Goal: Communication & Community: Answer question/provide support

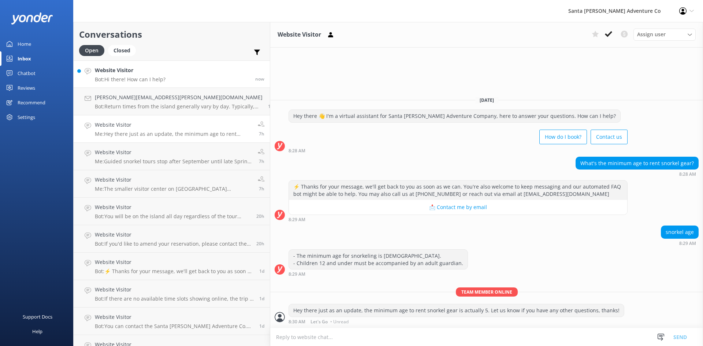
click at [151, 82] on p "Bot: Hi there! How can I help?" at bounding box center [130, 79] width 71 height 7
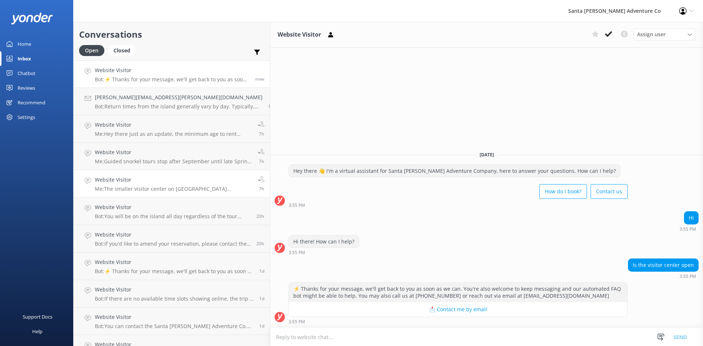
click at [140, 186] on p "Me: The smaller visitor center on [GEOGRAPHIC_DATA][PERSON_NAME] is closed as o…" at bounding box center [173, 189] width 157 height 7
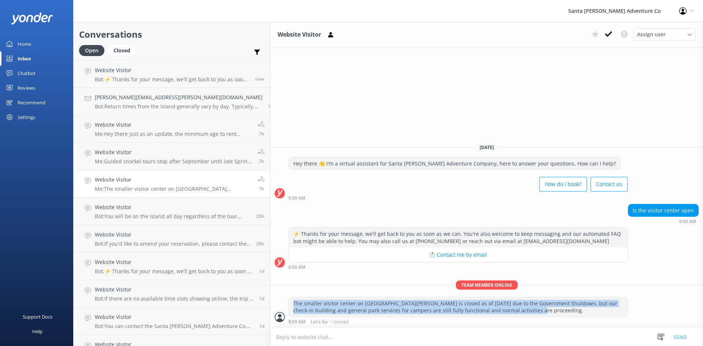
drag, startPoint x: 243, startPoint y: 303, endPoint x: 423, endPoint y: 314, distance: 180.1
click at [423, 314] on div "The smaller visitor center on [GEOGRAPHIC_DATA][PERSON_NAME] is closed as of [D…" at bounding box center [458, 306] width 338 height 19
copy div "The smaller visitor center on [GEOGRAPHIC_DATA][PERSON_NAME] is closed as of [D…"
click at [140, 76] on p "Bot: ⚡ Thanks for your message, we'll get back to you as soon as we can. You're…" at bounding box center [172, 79] width 155 height 7
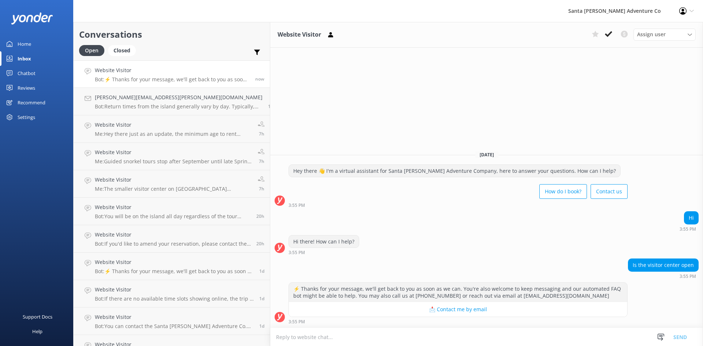
paste textarea "The smaller visitor center on [GEOGRAPHIC_DATA][PERSON_NAME] is closed as of [D…"
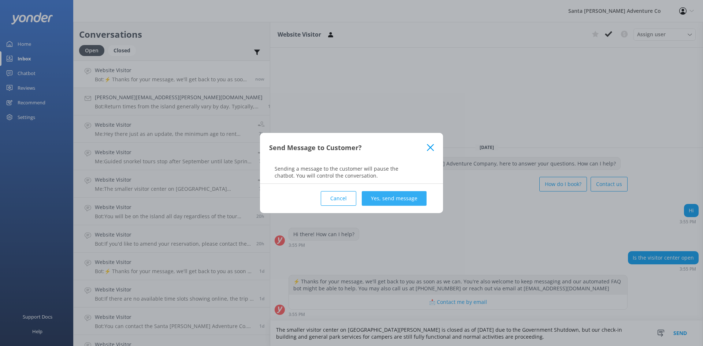
type textarea "The smaller visitor center on [GEOGRAPHIC_DATA][PERSON_NAME] is closed as of [D…"
click at [412, 198] on button "Yes, send message" at bounding box center [394, 198] width 65 height 15
